Goal: Task Accomplishment & Management: Manage account settings

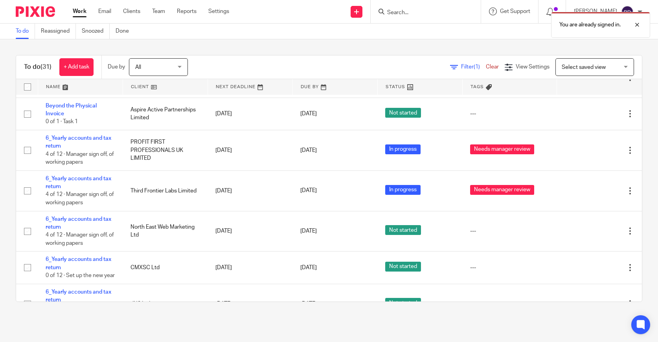
scroll to position [940, 0]
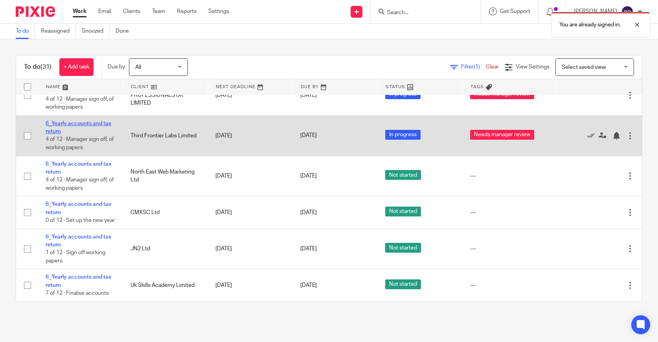
click at [80, 121] on link "6_Yearly accounts and tax return" at bounding box center [79, 127] width 66 height 13
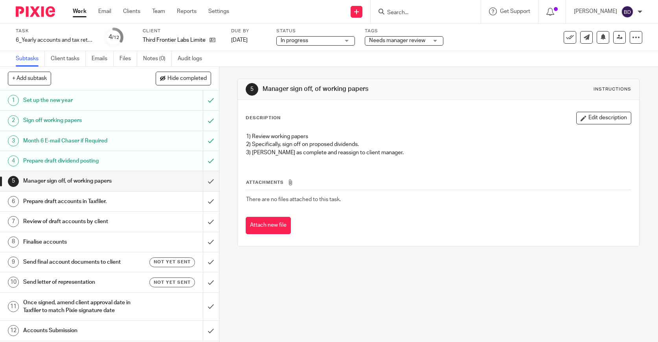
click at [349, 39] on div "In progress In progress" at bounding box center [315, 40] width 79 height 9
click at [385, 43] on span "Needs manager review" at bounding box center [397, 41] width 56 height 6
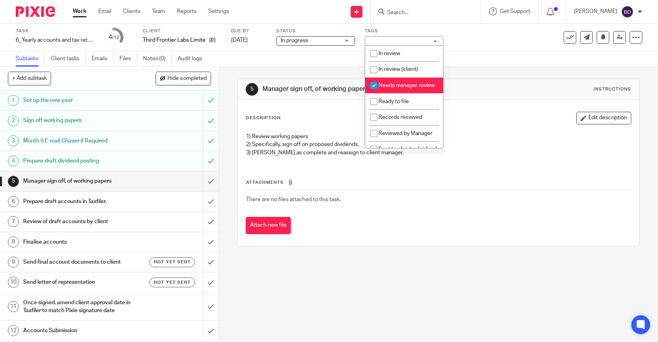
click at [373, 87] on input "checkbox" at bounding box center [373, 85] width 15 height 15
checkbox input "false"
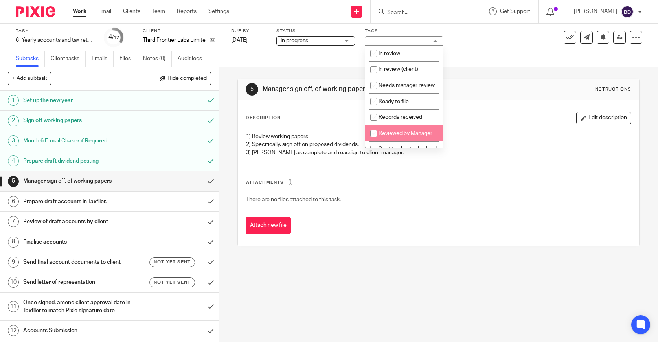
click at [376, 134] on input "checkbox" at bounding box center [373, 133] width 15 height 15
checkbox input "true"
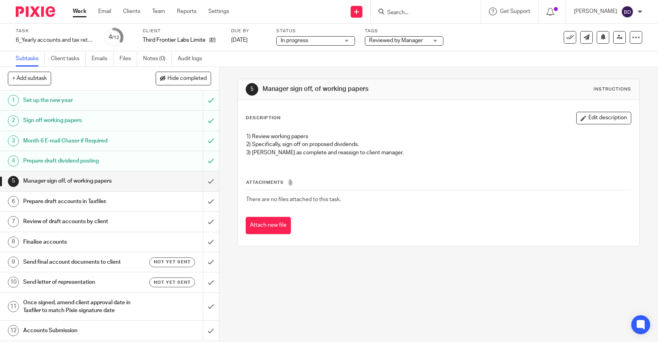
click at [385, 249] on div "5 Manager sign off, of working papers Instructions Description Edit description…" at bounding box center [438, 162] width 402 height 191
click at [210, 182] on input "submit" at bounding box center [109, 181] width 219 height 20
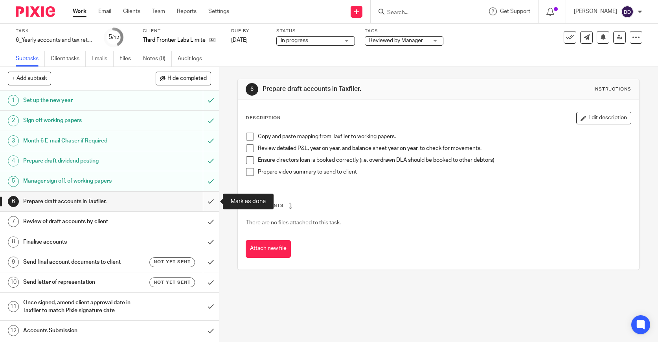
click at [210, 205] on input "submit" at bounding box center [109, 201] width 219 height 20
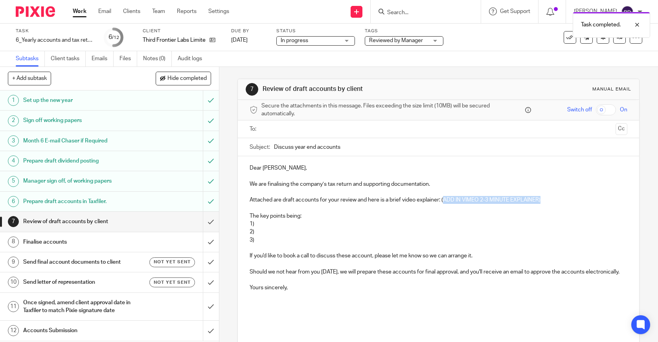
drag, startPoint x: 551, startPoint y: 199, endPoint x: 444, endPoint y: 202, distance: 107.4
click at [444, 202] on p "Attached are draft accounts for your review and here is a brief video explainer…" at bounding box center [439, 200] width 378 height 8
click at [288, 227] on p "1)" at bounding box center [439, 224] width 378 height 8
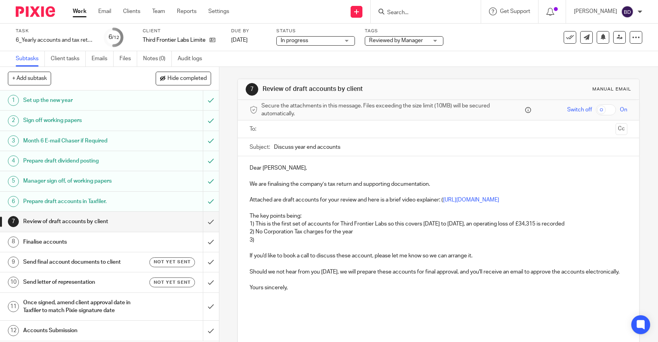
click at [315, 242] on p "3)" at bounding box center [439, 240] width 378 height 8
click at [370, 230] on p "2) No Corporation Tax charges for the year" at bounding box center [439, 232] width 378 height 8
drag, startPoint x: 361, startPoint y: 233, endPoint x: 256, endPoint y: 230, distance: 104.6
click at [256, 230] on p "2) No Corporation Tax charges for the year" at bounding box center [439, 232] width 378 height 8
click at [576, 235] on p "2) The P&L is composed of the grant received and the consultancy expenses, ther…" at bounding box center [439, 232] width 378 height 8
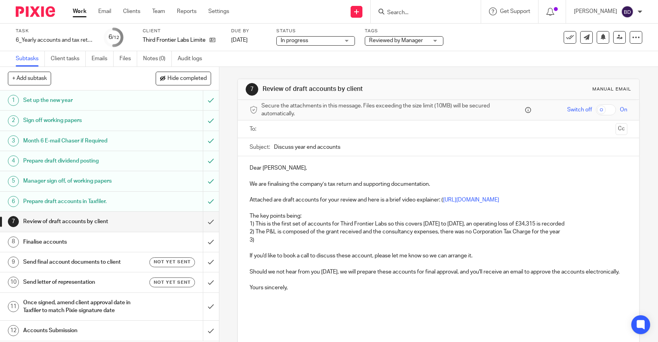
click at [442, 230] on p "2) The P&L is composed of the grant received and the consultancy expenses, ther…" at bounding box center [439, 232] width 378 height 8
drag, startPoint x: 600, startPoint y: 224, endPoint x: 495, endPoint y: 224, distance: 104.2
click at [495, 224] on p "1) This is the first set of accounts for Third Frontier Labs so this covers 21F…" at bounding box center [439, 224] width 378 height 8
click at [549, 224] on p "1) This is the first set of accounts for Third Frontier Labs so this covers 21F…" at bounding box center [439, 224] width 378 height 8
click at [589, 222] on p "1) This is the first set of accounts for Third Frontier Labs so this covers 21F…" at bounding box center [439, 224] width 378 height 8
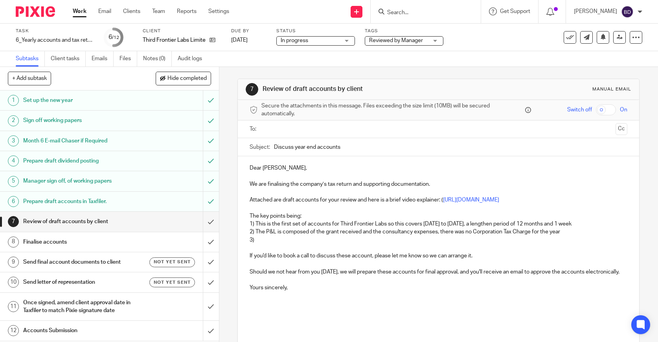
click at [609, 225] on p "1) This is the first set of accounts for Third Frontier Labs so this covers 21F…" at bounding box center [439, 224] width 378 height 8
click at [443, 234] on p "2) The P&L is composed of the grant received and the consultancy expenses, ther…" at bounding box center [439, 232] width 378 height 8
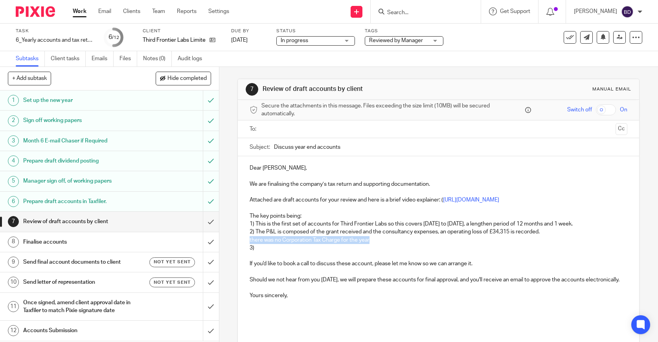
drag, startPoint x: 387, startPoint y: 242, endPoint x: 249, endPoint y: 242, distance: 138.0
click at [249, 242] on div "Dear Howard, We are finalising the company’s tax return and supporting document…" at bounding box center [438, 250] width 401 height 189
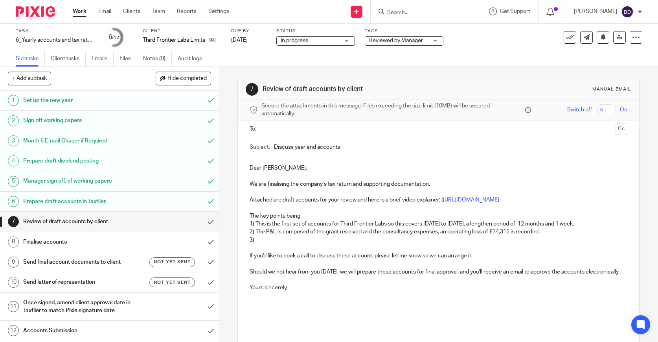
click at [263, 239] on p "3)" at bounding box center [439, 240] width 378 height 8
click at [258, 239] on p "3) there was no Corporation Tax Charge for the year" at bounding box center [439, 240] width 378 height 8
click at [364, 147] on input "Discuss year end accounts" at bounding box center [450, 147] width 353 height 18
drag, startPoint x: 344, startPoint y: 149, endPoint x: 274, endPoint y: 149, distance: 69.6
click at [274, 149] on input "Discuss year end accounts_Third Frontiier" at bounding box center [450, 147] width 353 height 18
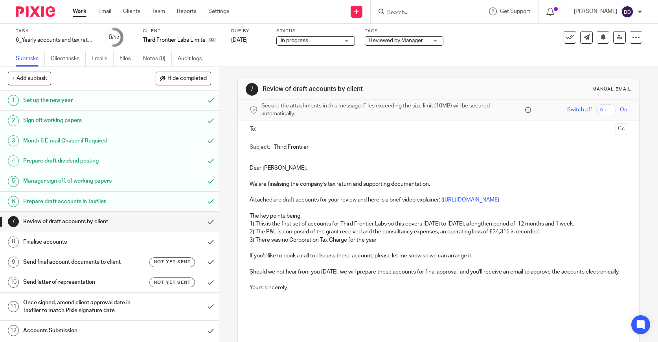
click at [319, 151] on input "Third Frontiier" at bounding box center [450, 147] width 353 height 18
click at [275, 147] on input "Third Frontier Labs_Draft year end" at bounding box center [450, 147] width 353 height 18
click at [411, 149] on input "[FOR REVIEW] : Third Frontier Labs_Draft year end" at bounding box center [450, 147] width 353 height 18
drag, startPoint x: 313, startPoint y: 147, endPoint x: 269, endPoint y: 147, distance: 43.6
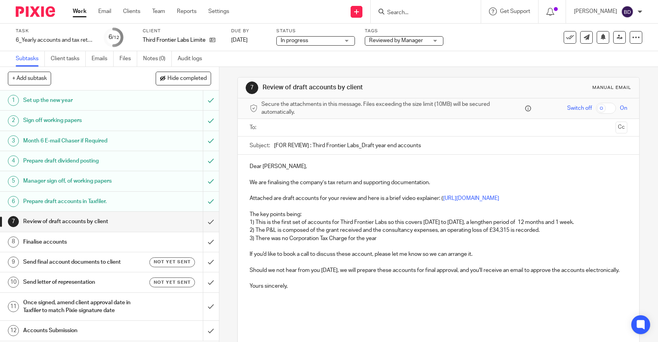
click at [269, 147] on div "Subject: [FOR REVIEW] : Third Frontier Labs_Draft year end accounts" at bounding box center [439, 145] width 378 height 18
click at [388, 147] on input "Third Frontier Labs_Draft year end accounts" at bounding box center [450, 145] width 353 height 18
type input "Third Frontier Labs_Draft year end accounts as at 28 Feb 2025"
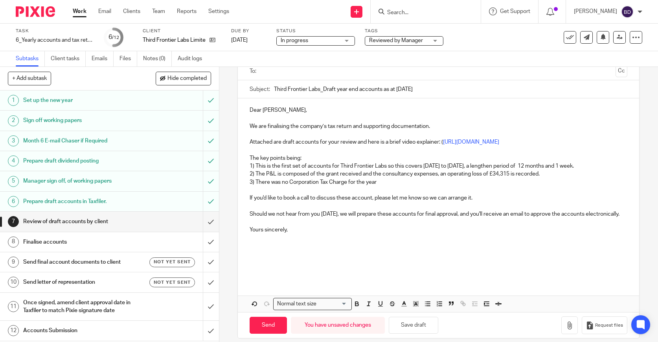
scroll to position [67, 0]
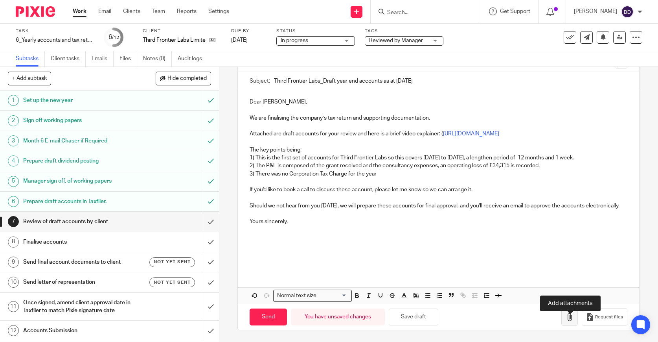
click at [569, 321] on icon "button" at bounding box center [570, 317] width 8 height 8
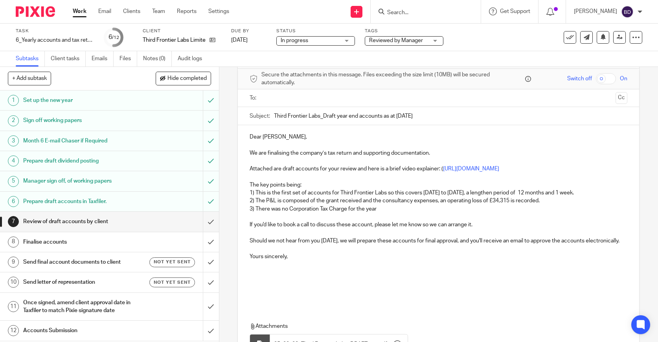
scroll to position [31, 0]
click at [441, 202] on p "2) The P&L is composed of the grant received and the consultancy expenses, an o…" at bounding box center [439, 201] width 378 height 8
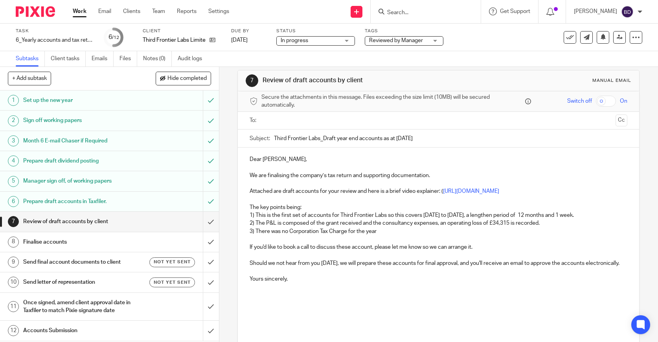
scroll to position [0, 0]
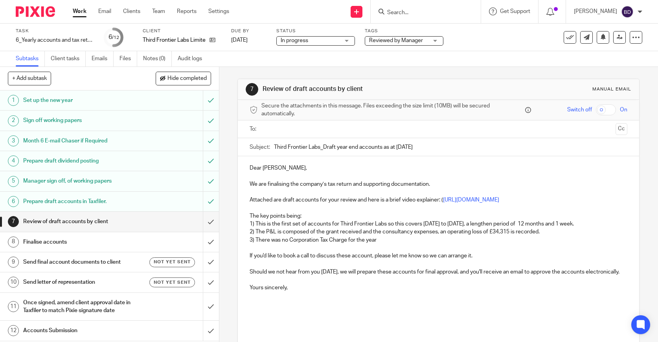
click at [395, 131] on input "text" at bounding box center [438, 129] width 348 height 9
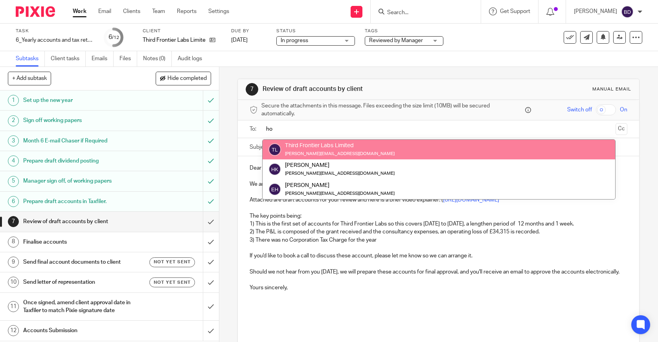
type input "h"
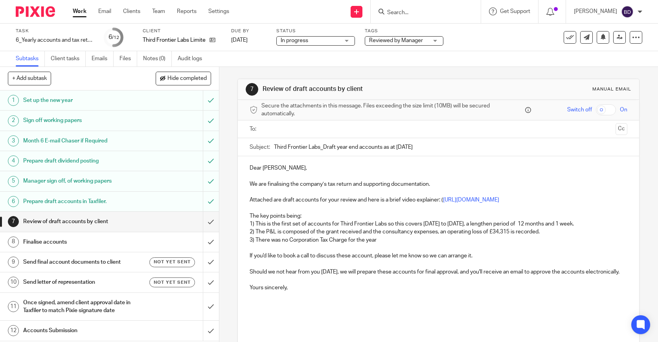
paste input "howard@frontierx.ai"
type input "howard@frontierx.ai"
click at [333, 254] on p "If you'd like to book a call to discuss these account, please let me know so we…" at bounding box center [439, 256] width 378 height 8
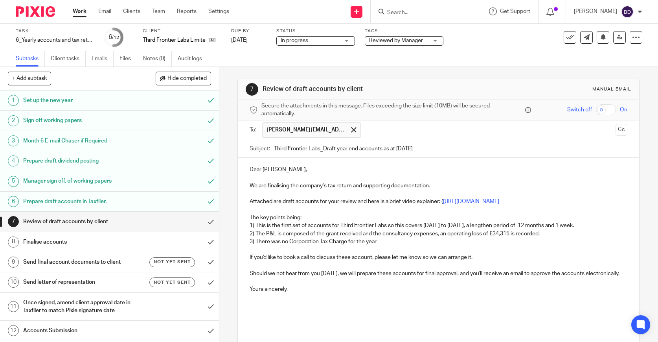
scroll to position [120, 0]
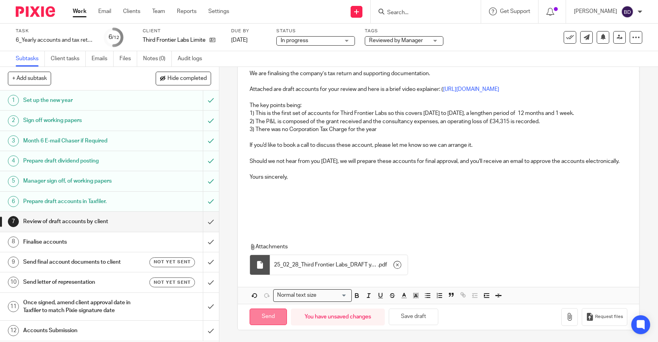
click at [263, 316] on input "Send" at bounding box center [268, 316] width 37 height 17
type input "Sent"
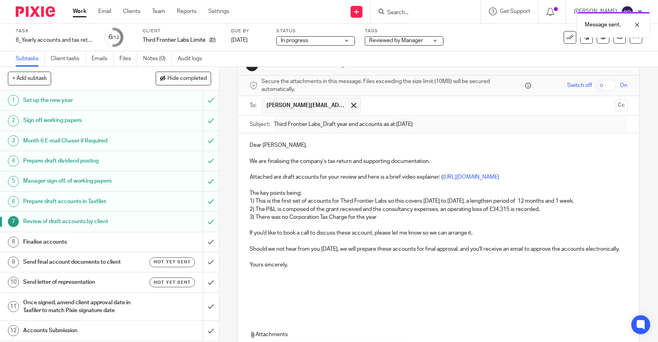
scroll to position [0, 0]
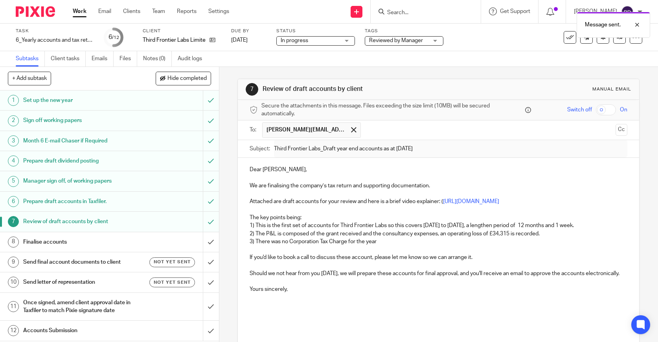
click at [412, 40] on span "Reviewed by Manager" at bounding box center [396, 41] width 54 height 6
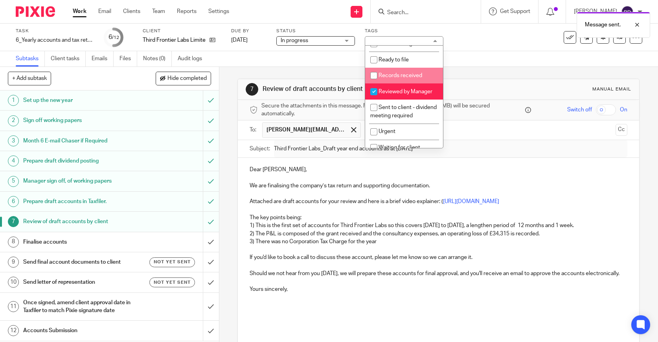
scroll to position [50, 0]
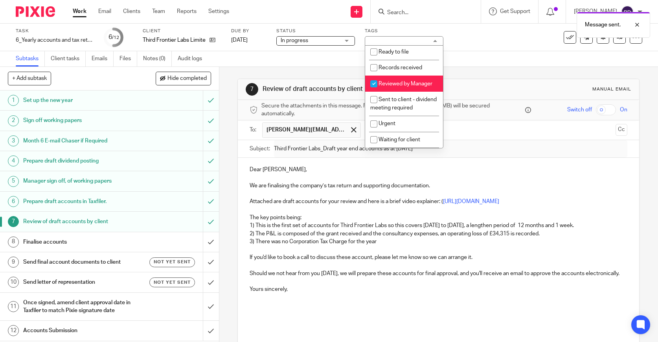
click at [402, 90] on li "Reviewed by Manager" at bounding box center [404, 83] width 78 height 16
checkbox input "false"
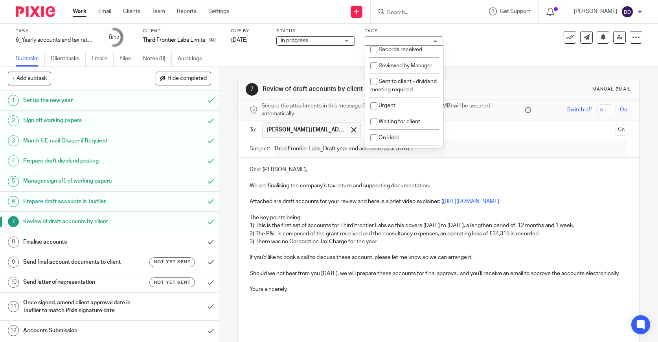
scroll to position [71, 0]
click at [394, 121] on span "Waiting for client" at bounding box center [400, 119] width 42 height 6
checkbox input "true"
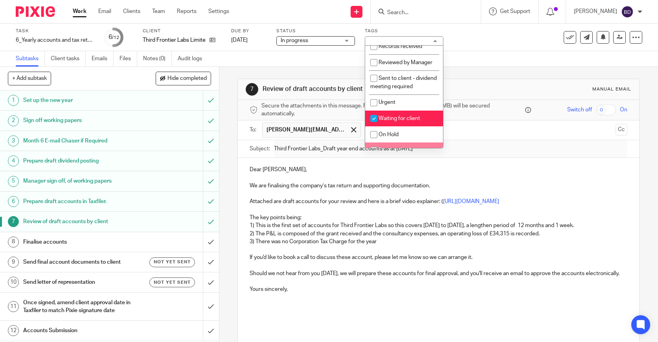
click at [362, 277] on p "Should we not hear from you within 14 days, we will prepare these accounts for …" at bounding box center [439, 273] width 378 height 8
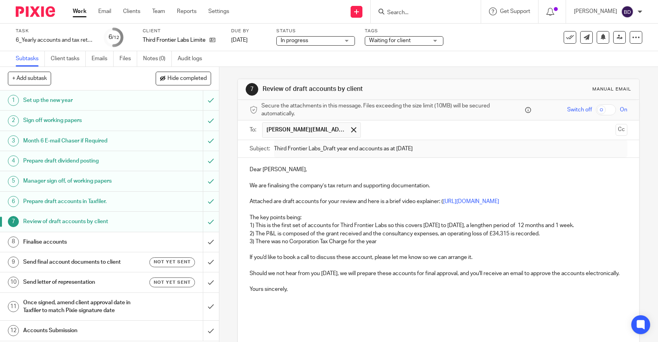
click at [38, 15] on img at bounding box center [35, 11] width 39 height 11
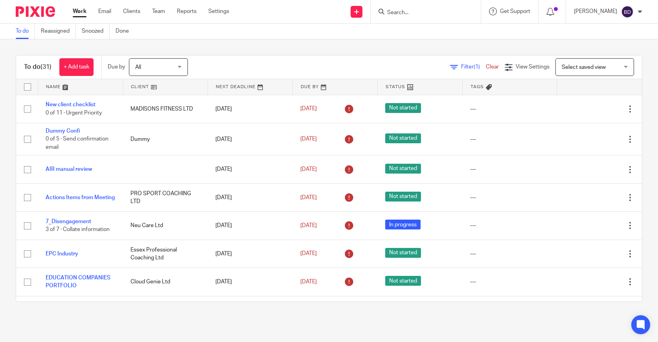
click at [64, 90] on link at bounding box center [80, 87] width 85 height 16
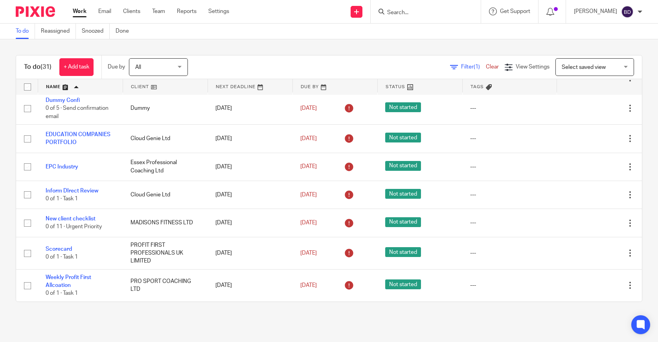
scroll to position [931, 0]
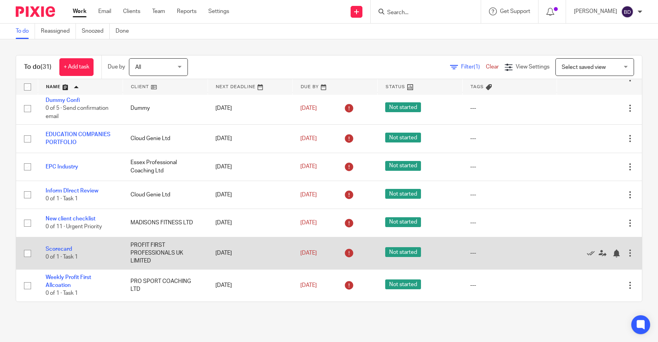
click at [631, 255] on div at bounding box center [630, 253] width 8 height 8
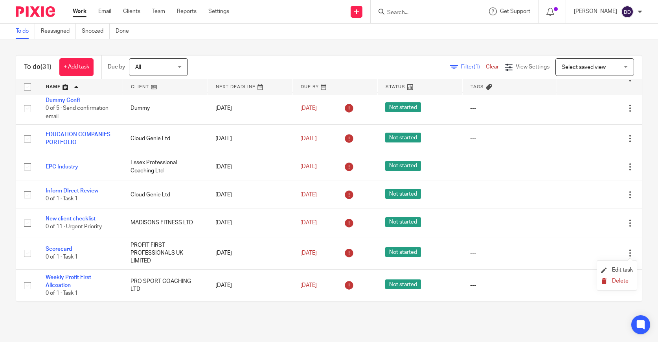
click at [624, 280] on span "Delete" at bounding box center [620, 281] width 17 height 6
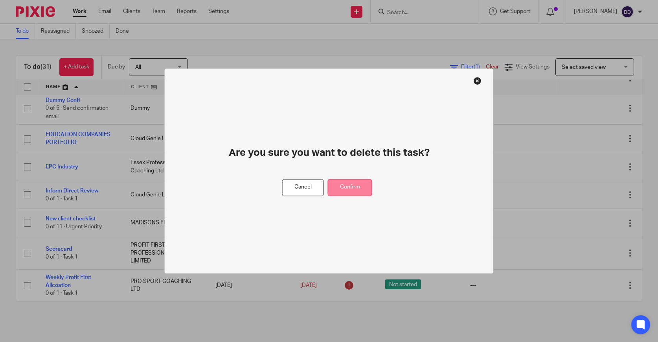
click at [352, 187] on button "Confirm" at bounding box center [350, 187] width 44 height 17
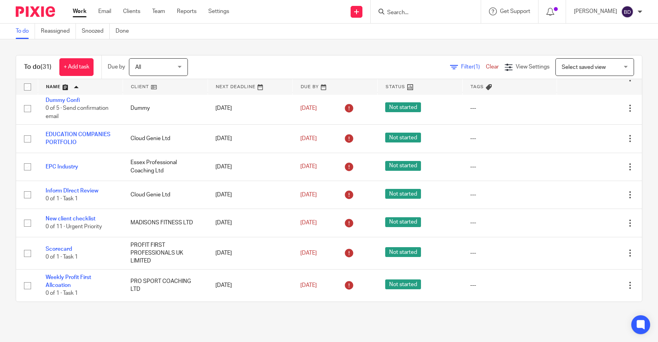
scroll to position [899, 0]
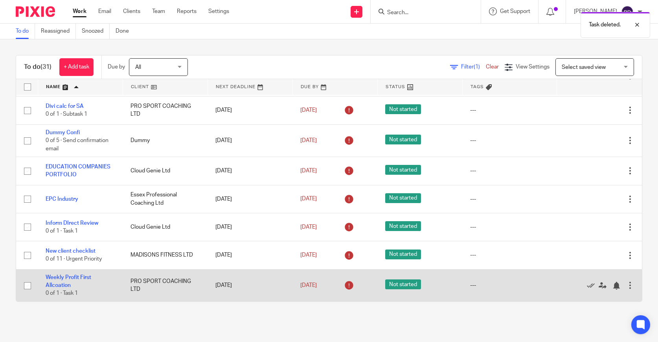
click at [631, 282] on div at bounding box center [630, 285] width 8 height 8
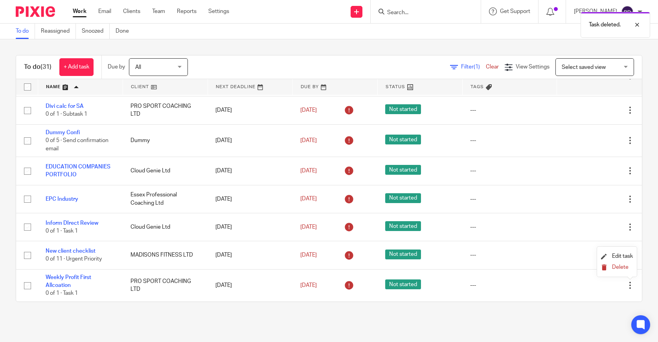
click at [618, 270] on span "Delete" at bounding box center [620, 267] width 17 height 6
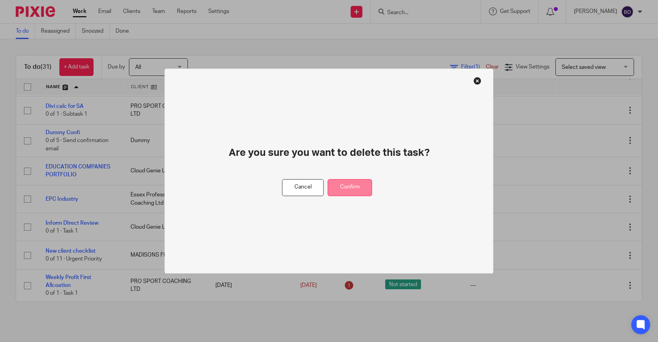
click at [352, 194] on button "Confirm" at bounding box center [350, 187] width 44 height 17
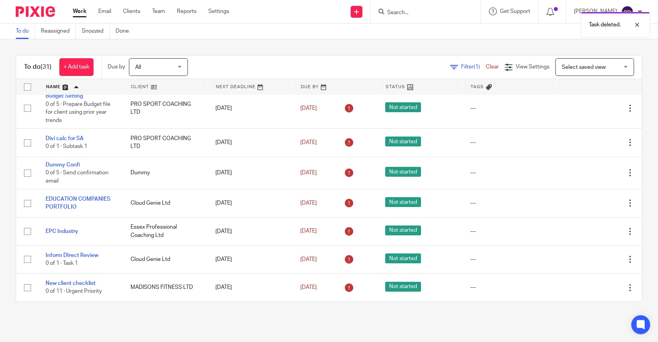
scroll to position [866, 0]
